Goal: Book appointment/travel/reservation

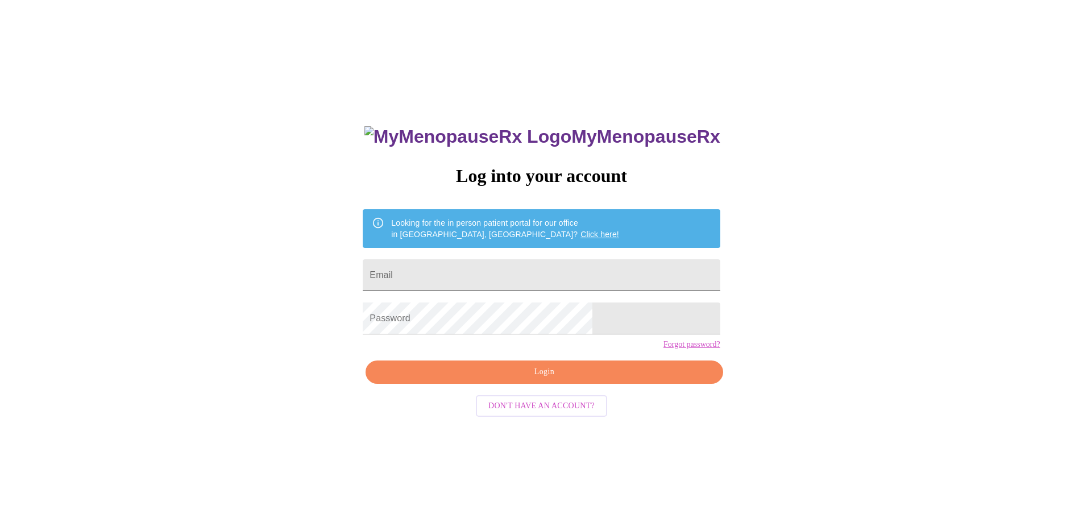
click at [575, 272] on input "Email" at bounding box center [541, 275] width 357 height 32
type input "[EMAIL_ADDRESS][DOMAIN_NAME]"
click at [554, 379] on span "Login" at bounding box center [544, 372] width 331 height 14
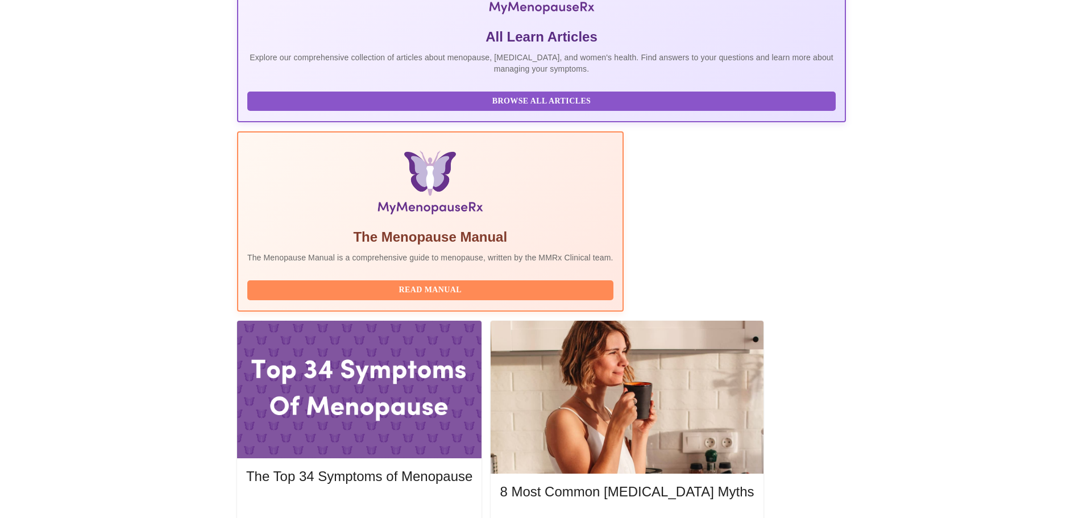
scroll to position [233, 0]
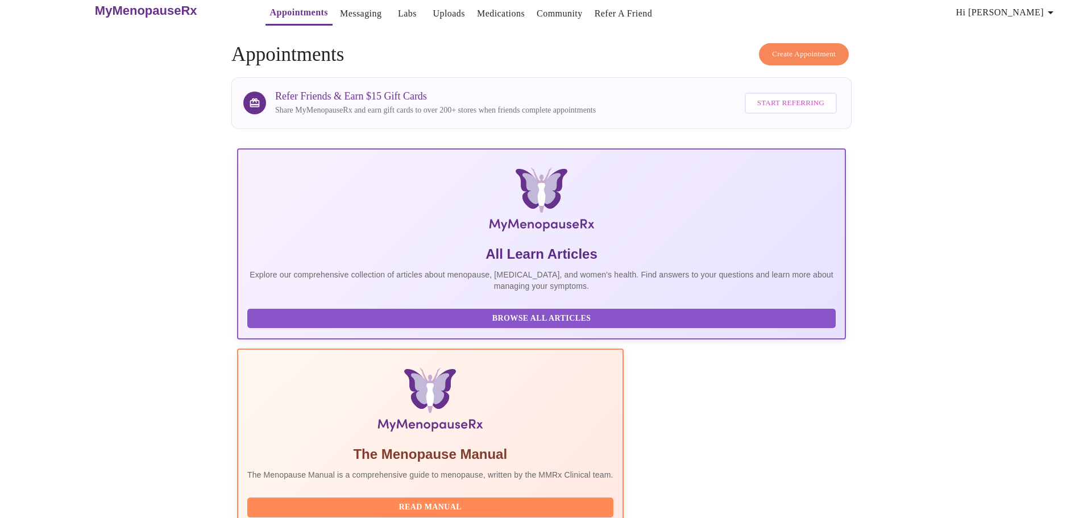
scroll to position [0, 0]
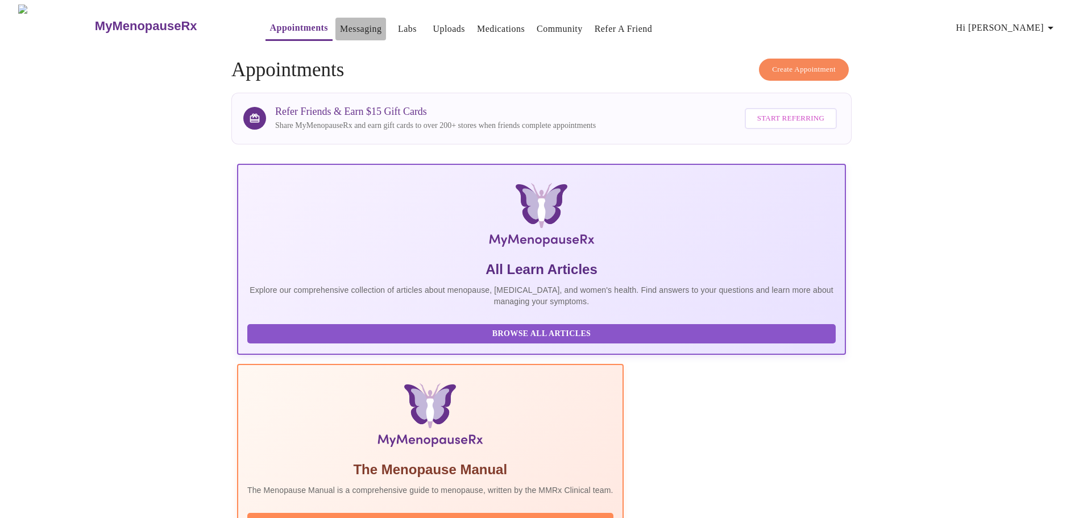
click at [352, 23] on button "Messaging" at bounding box center [360, 29] width 51 height 23
click at [786, 63] on span "Create Appointment" at bounding box center [804, 69] width 64 height 13
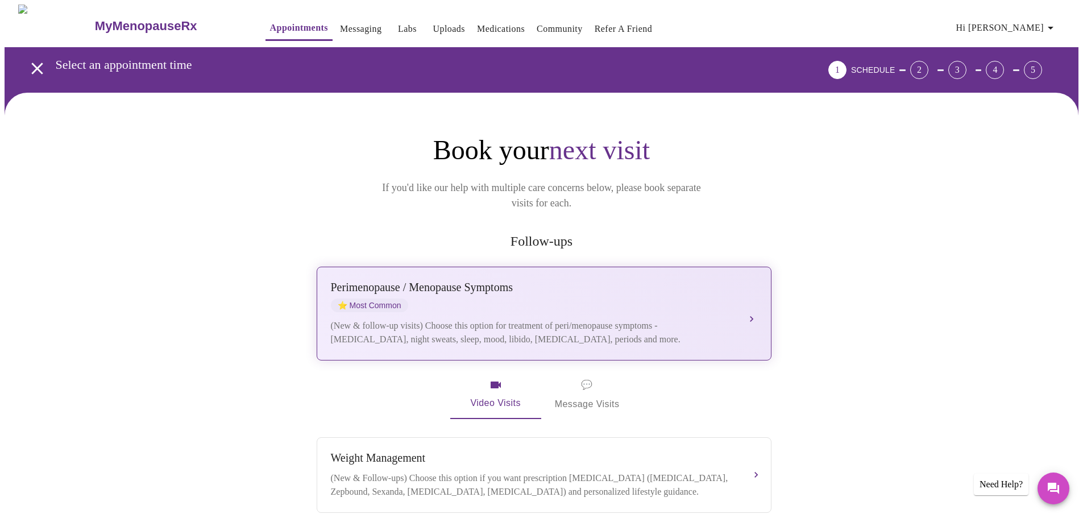
click at [673, 287] on div "[MEDICAL_DATA] / Menopause Symptoms ⭐ Most Common" at bounding box center [533, 296] width 404 height 31
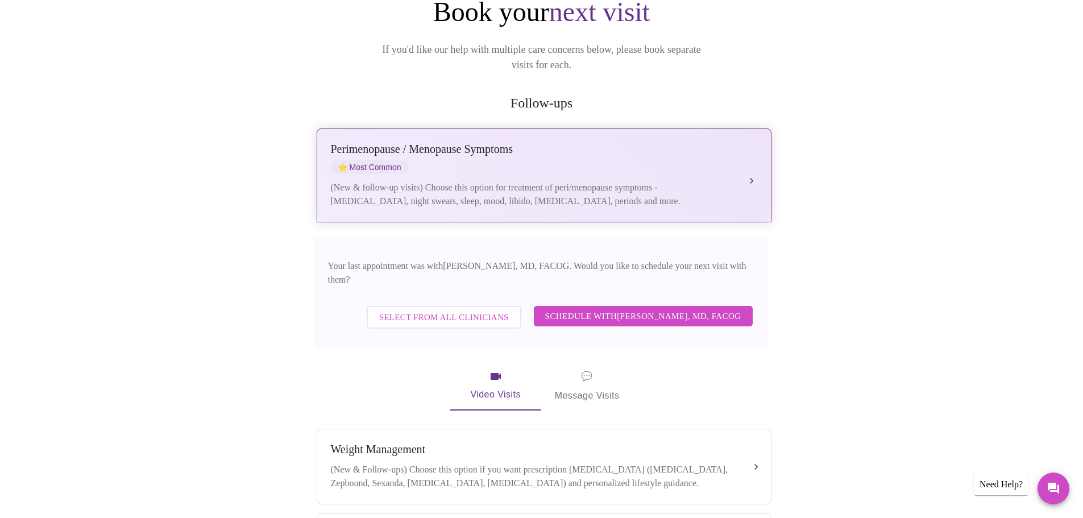
scroll to position [171, 0]
